Goal: Task Accomplishment & Management: Use online tool/utility

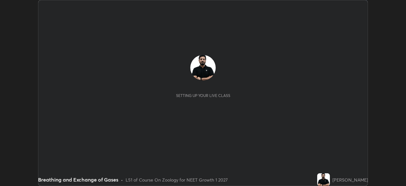
scroll to position [186, 406]
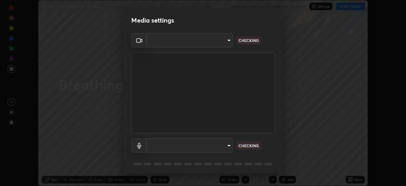
type input "1e49b53be58bf3658c32ba4c8e2538d2601885ca91182b01ba969948c87b8f29"
type input "c479ae5917e81ca6c629835639d3c14d73be07d1eae9ad26bfc29371bbaeb756"
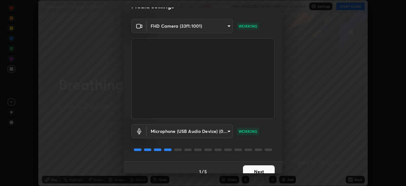
scroll to position [23, 0]
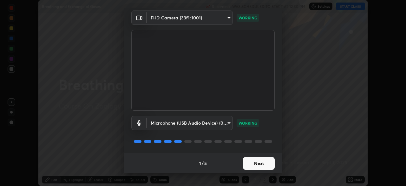
click at [256, 162] on button "Next" at bounding box center [259, 163] width 32 height 13
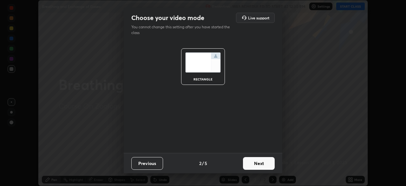
click at [256, 164] on button "Next" at bounding box center [259, 163] width 32 height 13
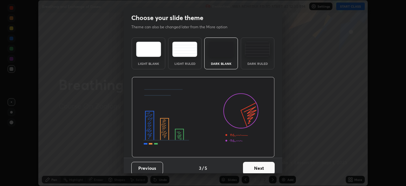
click at [256, 167] on button "Next" at bounding box center [259, 168] width 32 height 13
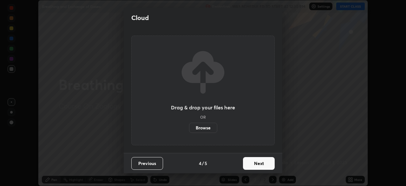
click at [256, 163] on button "Next" at bounding box center [259, 163] width 32 height 13
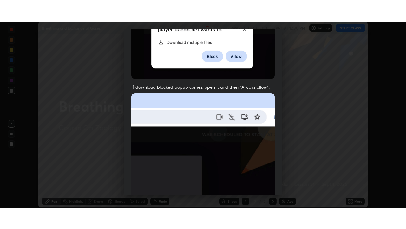
scroll to position [152, 0]
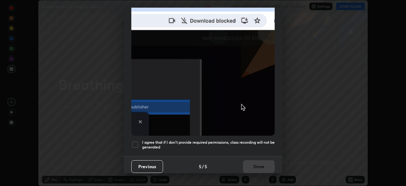
click at [134, 141] on div at bounding box center [135, 145] width 8 height 8
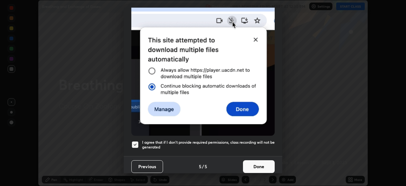
click at [252, 162] on button "Done" at bounding box center [259, 166] width 32 height 13
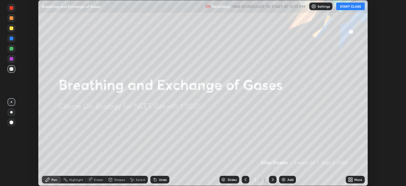
click at [350, 7] on button "START CLASS" at bounding box center [351, 7] width 29 height 8
click at [351, 178] on icon at bounding box center [350, 179] width 2 height 2
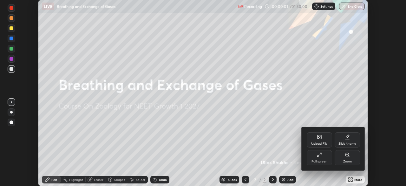
click at [320, 154] on icon at bounding box center [321, 154] width 2 height 2
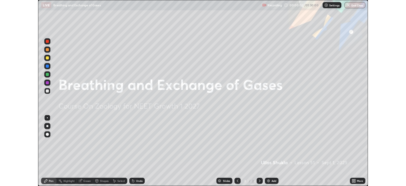
scroll to position [229, 406]
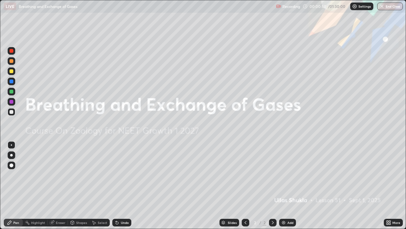
click at [387, 185] on icon at bounding box center [388, 221] width 2 height 2
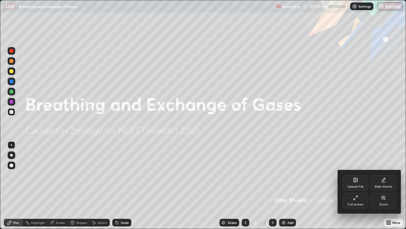
click at [254, 177] on div at bounding box center [203, 114] width 406 height 229
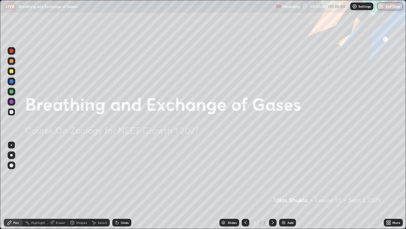
click at [285, 185] on img at bounding box center [283, 222] width 5 height 5
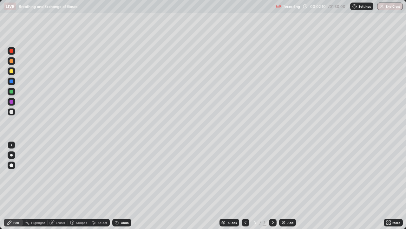
click at [11, 156] on div at bounding box center [11, 155] width 3 height 3
click at [12, 72] on div at bounding box center [12, 71] width 4 height 4
click at [121, 185] on div "Undo" at bounding box center [125, 222] width 8 height 3
click at [125, 185] on div "Undo" at bounding box center [121, 222] width 19 height 8
click at [119, 185] on div "Undo" at bounding box center [121, 222] width 19 height 8
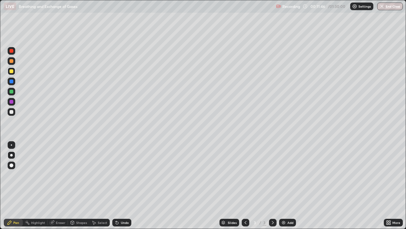
click at [125, 185] on div "Undo" at bounding box center [125, 222] width 8 height 3
click at [117, 185] on icon at bounding box center [117, 222] width 3 height 3
click at [285, 185] on img at bounding box center [283, 222] width 5 height 5
click at [119, 185] on div "Undo" at bounding box center [121, 222] width 19 height 8
click at [116, 185] on icon at bounding box center [116, 221] width 1 height 1
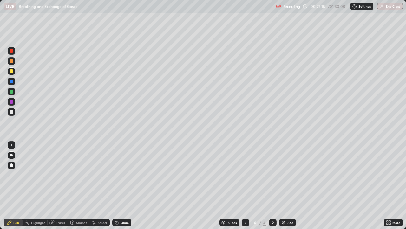
click at [123, 185] on div "Undo" at bounding box center [125, 222] width 8 height 3
click at [124, 185] on div "Undo" at bounding box center [125, 222] width 8 height 3
click at [125, 185] on div "Undo" at bounding box center [121, 222] width 19 height 8
click at [121, 185] on div "Undo" at bounding box center [121, 222] width 19 height 8
click at [283, 185] on img at bounding box center [283, 222] width 5 height 5
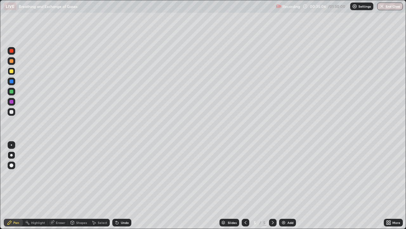
click at [121, 185] on div "Undo" at bounding box center [125, 222] width 8 height 3
click at [12, 144] on div at bounding box center [11, 144] width 1 height 1
click at [11, 112] on div at bounding box center [12, 112] width 4 height 4
click at [11, 61] on div at bounding box center [12, 61] width 4 height 4
click at [11, 155] on div at bounding box center [11, 155] width 3 height 3
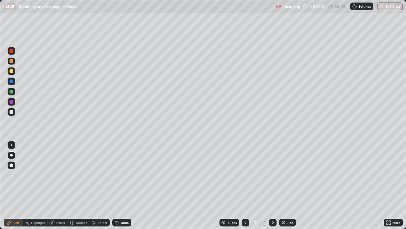
click at [120, 185] on div "Undo" at bounding box center [121, 222] width 19 height 8
click at [13, 165] on div at bounding box center [12, 165] width 4 height 4
click at [11, 155] on div at bounding box center [11, 155] width 3 height 3
click at [11, 71] on div at bounding box center [12, 71] width 4 height 4
click at [11, 144] on div at bounding box center [11, 144] width 1 height 1
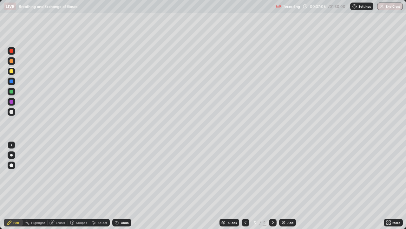
click at [12, 112] on div at bounding box center [12, 112] width 4 height 4
click at [59, 185] on div "Eraser" at bounding box center [61, 222] width 10 height 3
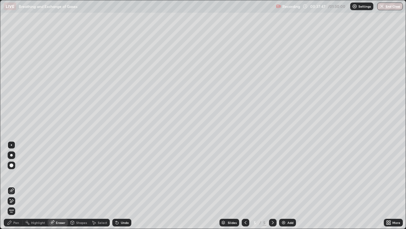
click at [16, 185] on div "Pen" at bounding box center [16, 222] width 6 height 3
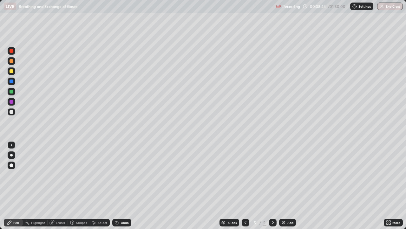
click at [121, 185] on div "Undo" at bounding box center [125, 222] width 8 height 3
click at [117, 185] on icon at bounding box center [117, 222] width 3 height 3
click at [121, 185] on div "Undo" at bounding box center [125, 222] width 8 height 3
click at [123, 185] on div "Undo" at bounding box center [125, 222] width 8 height 3
click at [124, 185] on div "Undo" at bounding box center [125, 222] width 8 height 3
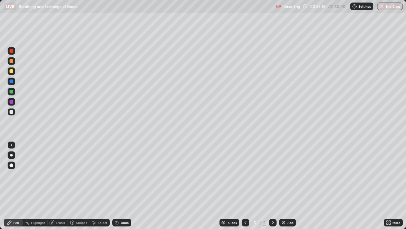
click at [284, 185] on img at bounding box center [283, 222] width 5 height 5
click at [12, 154] on div at bounding box center [11, 155] width 3 height 3
click at [10, 72] on div at bounding box center [12, 71] width 4 height 4
click at [121, 185] on div "Undo" at bounding box center [125, 222] width 8 height 3
click at [123, 185] on div "Undo" at bounding box center [125, 222] width 8 height 3
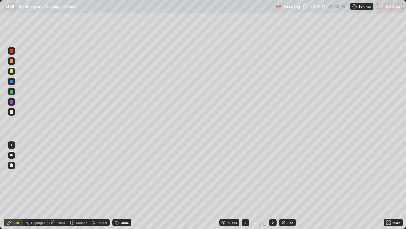
click at [12, 112] on div at bounding box center [12, 112] width 4 height 4
click at [124, 185] on div "Undo" at bounding box center [125, 222] width 8 height 3
click at [123, 185] on div "Undo" at bounding box center [125, 222] width 8 height 3
click at [125, 185] on div "Undo" at bounding box center [125, 222] width 8 height 3
click at [128, 185] on div "Undo" at bounding box center [121, 222] width 19 height 8
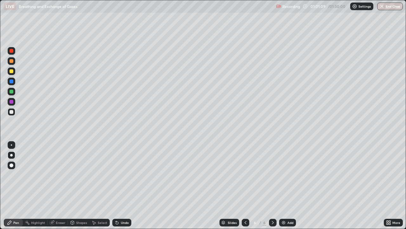
click at [127, 185] on div "Undo" at bounding box center [125, 222] width 8 height 3
click at [57, 185] on div "Eraser" at bounding box center [61, 222] width 10 height 3
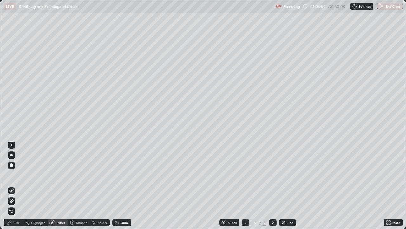
click at [15, 185] on div "Pen" at bounding box center [16, 222] width 6 height 3
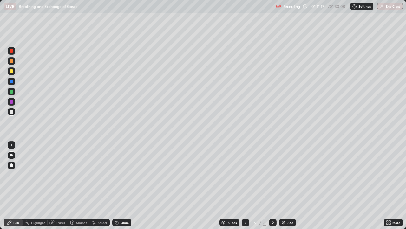
click at [245, 185] on icon at bounding box center [245, 222] width 5 height 5
click at [272, 185] on icon at bounding box center [273, 222] width 5 height 5
click at [283, 185] on img at bounding box center [283, 222] width 5 height 5
click at [11, 71] on div at bounding box center [12, 71] width 4 height 4
click at [116, 185] on icon at bounding box center [117, 222] width 3 height 3
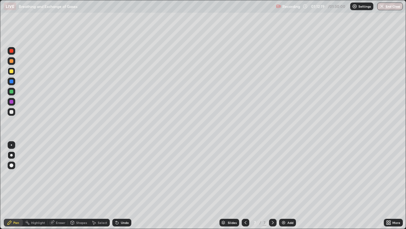
click at [123, 185] on div "Undo" at bounding box center [125, 222] width 8 height 3
click at [116, 185] on icon at bounding box center [116, 221] width 1 height 1
click at [117, 185] on icon at bounding box center [117, 222] width 5 height 5
click at [124, 185] on div "Undo" at bounding box center [121, 222] width 19 height 8
click at [245, 185] on icon at bounding box center [246, 222] width 2 height 3
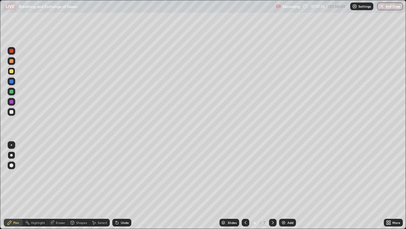
click at [245, 185] on icon at bounding box center [245, 222] width 5 height 5
click at [36, 185] on div "Highlight" at bounding box center [38, 222] width 14 height 3
click at [117, 185] on icon at bounding box center [117, 222] width 5 height 5
click at [15, 185] on div "Pen" at bounding box center [16, 222] width 6 height 3
click at [12, 165] on div at bounding box center [12, 165] width 4 height 4
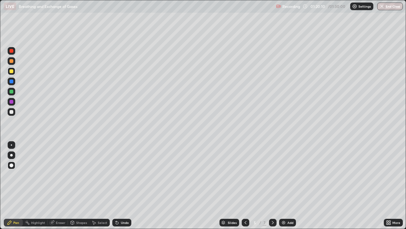
click at [117, 185] on icon at bounding box center [117, 222] width 3 height 3
click at [119, 185] on div "Undo" at bounding box center [121, 222] width 19 height 8
click at [121, 185] on div "Undo" at bounding box center [125, 222] width 8 height 3
click at [122, 185] on div "Undo" at bounding box center [121, 222] width 19 height 8
click at [121, 185] on div "Undo" at bounding box center [121, 222] width 19 height 8
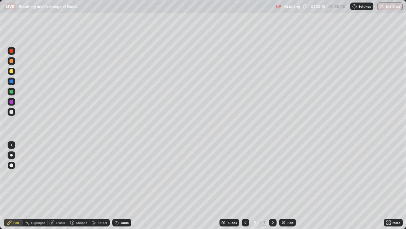
click at [123, 185] on div "Undo" at bounding box center [125, 222] width 8 height 3
click at [122, 185] on div "Undo" at bounding box center [125, 222] width 8 height 3
click at [123, 185] on div "Undo" at bounding box center [125, 222] width 8 height 3
click at [124, 185] on div "Undo" at bounding box center [125, 222] width 8 height 3
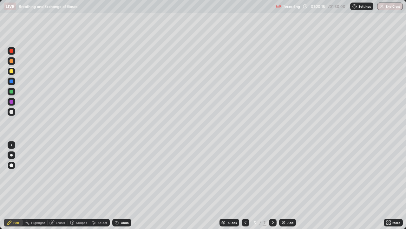
click at [124, 185] on div "Undo" at bounding box center [125, 222] width 8 height 3
click at [125, 185] on div "Undo" at bounding box center [125, 222] width 8 height 3
click at [124, 185] on div "Undo" at bounding box center [125, 222] width 8 height 3
click at [122, 185] on div "Undo" at bounding box center [125, 222] width 8 height 3
click at [123, 185] on div "Undo" at bounding box center [125, 222] width 8 height 3
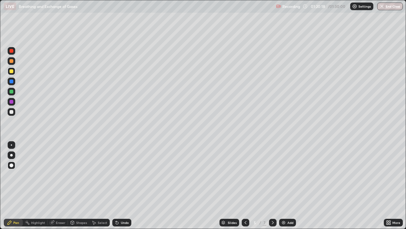
click at [123, 185] on div "Undo" at bounding box center [125, 222] width 8 height 3
click at [121, 185] on div "Undo" at bounding box center [125, 222] width 8 height 3
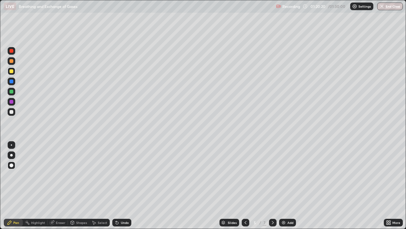
click at [121, 185] on div "Undo" at bounding box center [121, 222] width 19 height 8
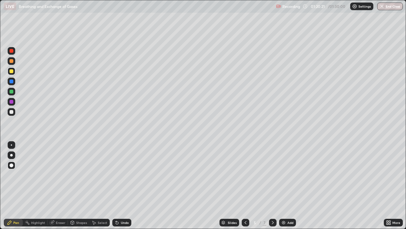
click at [122, 185] on div "Undo" at bounding box center [121, 222] width 19 height 8
click at [123, 185] on div "Undo" at bounding box center [121, 222] width 19 height 8
click at [122, 185] on div "Undo" at bounding box center [121, 222] width 19 height 8
click at [121, 185] on div "Undo" at bounding box center [125, 222] width 8 height 3
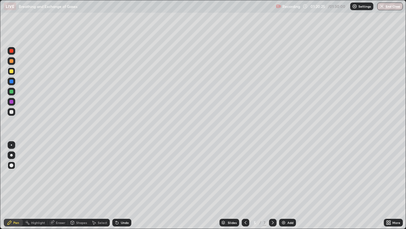
click at [272, 185] on icon at bounding box center [273, 222] width 5 height 5
click at [272, 185] on icon at bounding box center [273, 222] width 2 height 3
click at [11, 155] on div at bounding box center [11, 155] width 3 height 3
click at [122, 185] on div "Undo" at bounding box center [121, 222] width 19 height 8
click at [124, 185] on div "Undo" at bounding box center [125, 222] width 8 height 3
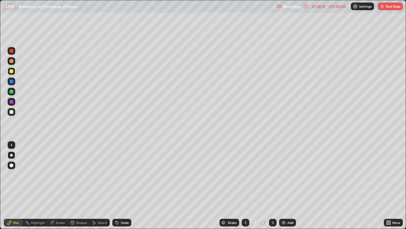
click at [385, 8] on img "button" at bounding box center [382, 6] width 5 height 5
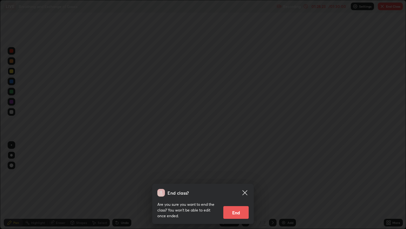
click at [233, 185] on button "End" at bounding box center [236, 212] width 25 height 13
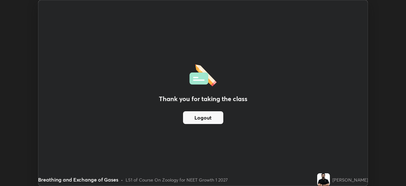
scroll to position [31569, 31348]
